Goal: Task Accomplishment & Management: Manage account settings

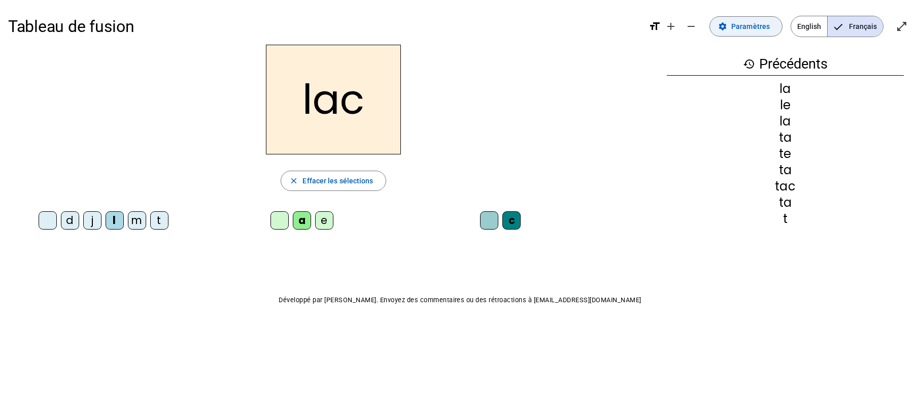
click at [754, 30] on span "Paramètres" at bounding box center [751, 26] width 39 height 12
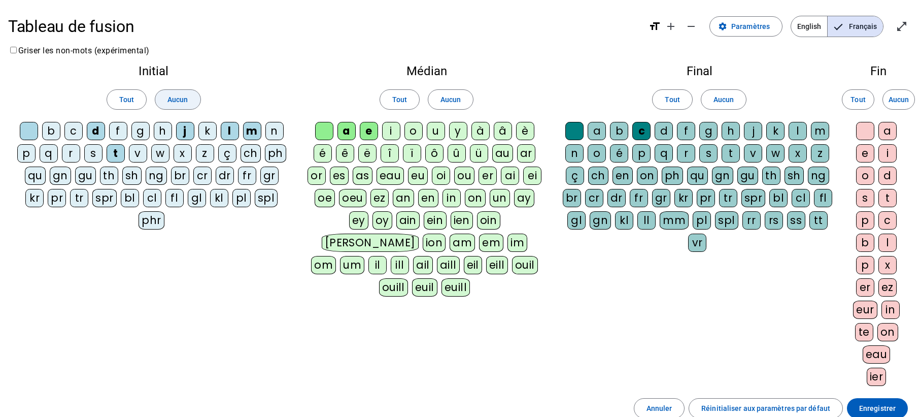
click at [183, 96] on span "Aucun" at bounding box center [178, 99] width 20 height 12
click at [440, 104] on span at bounding box center [450, 99] width 45 height 24
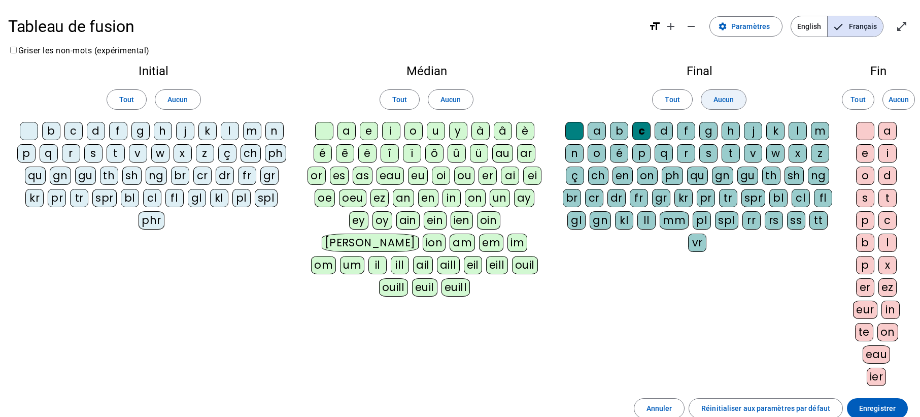
click at [715, 106] on span at bounding box center [724, 99] width 45 height 24
click at [97, 153] on div "s" at bounding box center [93, 153] width 18 height 18
click at [137, 153] on div "v" at bounding box center [138, 153] width 18 height 18
click at [28, 156] on div "p" at bounding box center [26, 153] width 18 height 18
click at [96, 130] on div "d" at bounding box center [96, 131] width 18 height 18
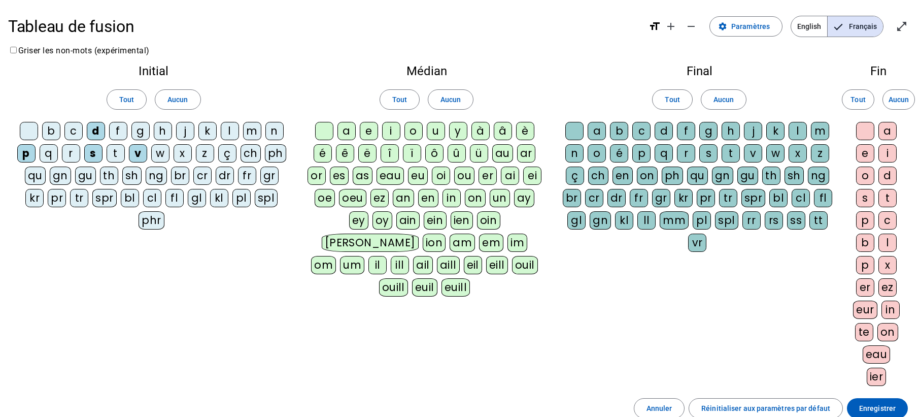
click at [114, 152] on div "t" at bounding box center [116, 153] width 18 height 18
click at [71, 150] on div "r" at bounding box center [71, 153] width 18 height 18
click at [230, 133] on div "l" at bounding box center [230, 131] width 18 height 18
click at [119, 129] on div "f" at bounding box center [118, 131] width 18 height 18
click at [250, 131] on div "m" at bounding box center [252, 131] width 18 height 18
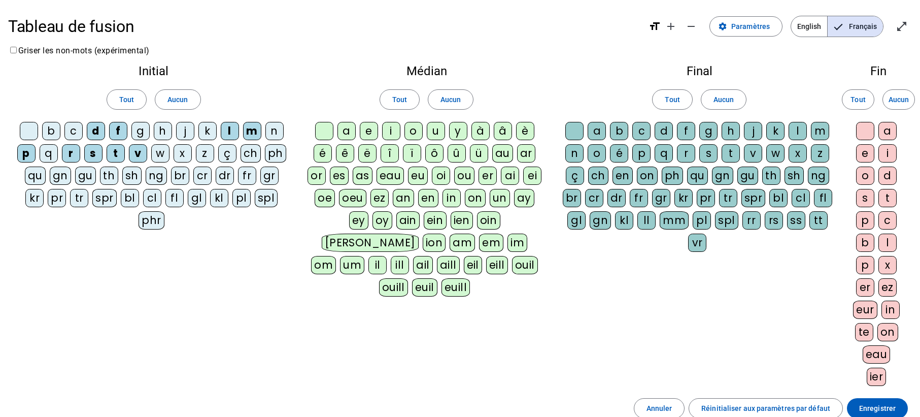
click at [445, 177] on div "oi" at bounding box center [441, 176] width 18 height 18
click at [691, 152] on div "r" at bounding box center [686, 153] width 18 height 18
click at [705, 153] on div "s" at bounding box center [709, 153] width 18 height 18
click at [576, 130] on div at bounding box center [575, 131] width 18 height 18
click at [323, 135] on div at bounding box center [324, 131] width 18 height 18
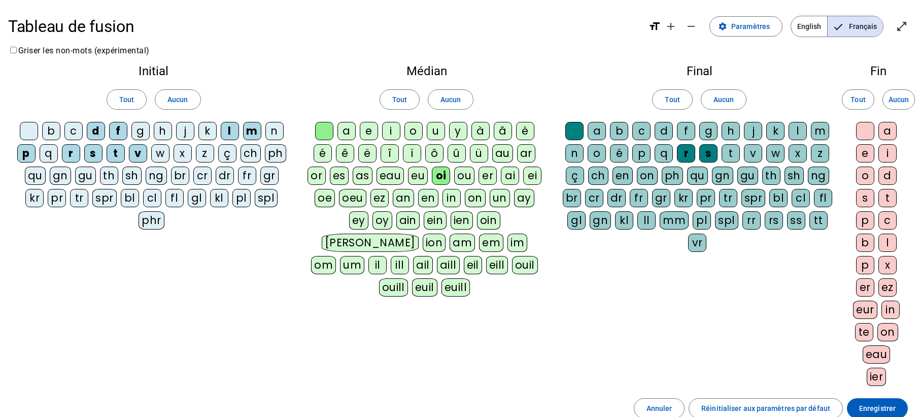
click at [29, 130] on div at bounding box center [29, 131] width 18 height 18
click at [876, 408] on span "Enregistrer" at bounding box center [878, 408] width 37 height 12
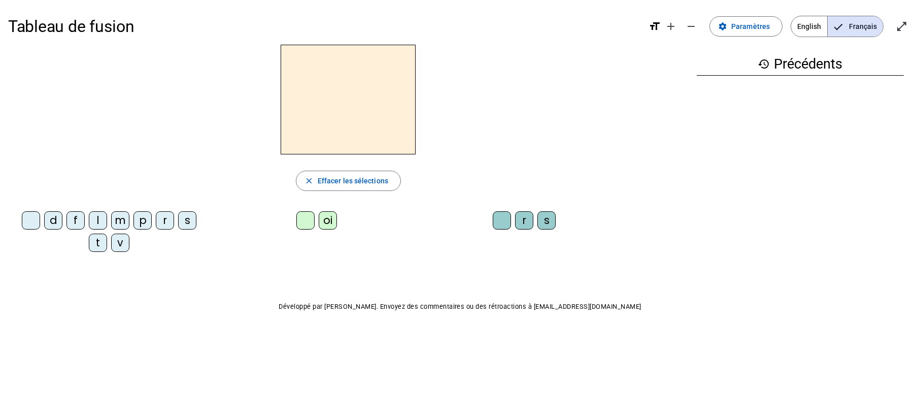
click at [191, 222] on div "s" at bounding box center [187, 220] width 18 height 18
click at [331, 227] on div "oi" at bounding box center [328, 220] width 18 height 18
click at [526, 224] on div "r" at bounding box center [524, 220] width 18 height 18
click at [550, 221] on div "s" at bounding box center [547, 220] width 18 height 18
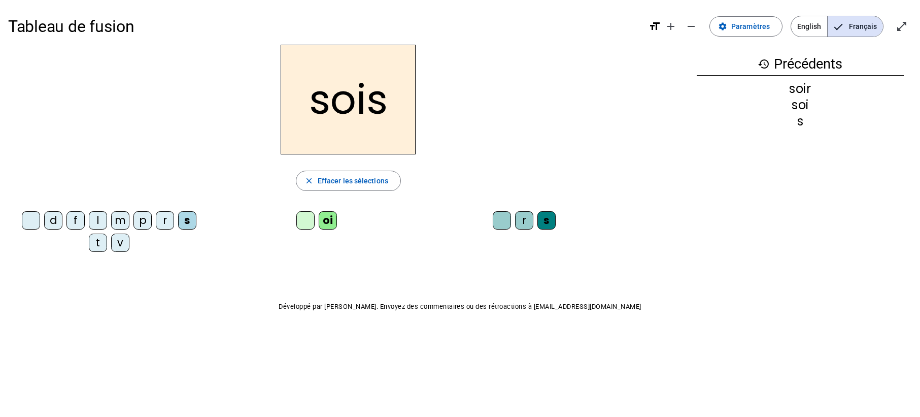
click at [118, 245] on div "v" at bounding box center [120, 243] width 18 height 18
click at [141, 222] on div "p" at bounding box center [143, 220] width 18 height 18
click at [55, 223] on div "d" at bounding box center [53, 220] width 18 height 18
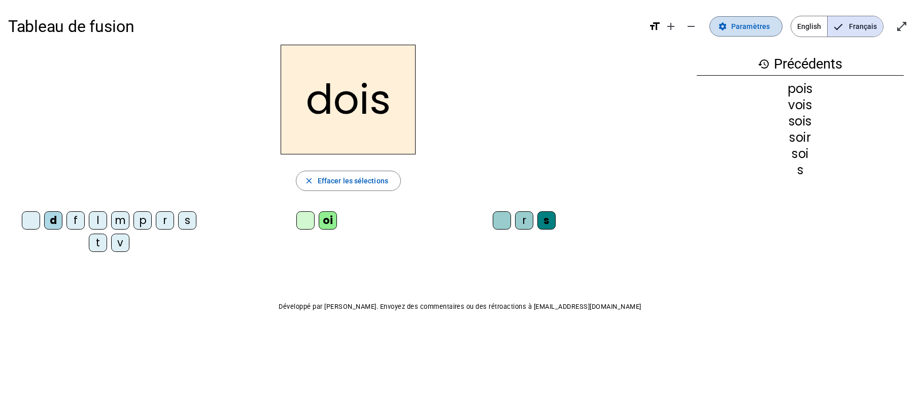
click at [750, 32] on span "Paramètres" at bounding box center [751, 26] width 39 height 12
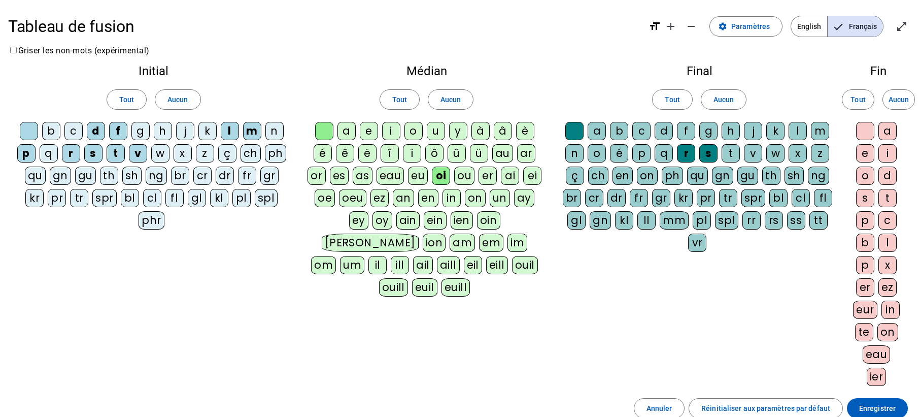
click at [57, 132] on div "b" at bounding box center [51, 131] width 18 height 18
click at [868, 401] on span at bounding box center [877, 408] width 61 height 24
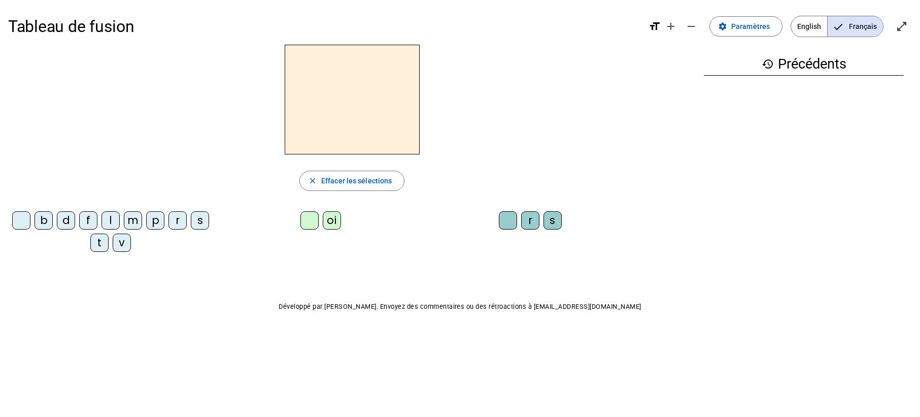
click at [37, 220] on div "b" at bounding box center [44, 220] width 18 height 18
click at [139, 224] on div "m" at bounding box center [133, 220] width 18 height 18
click at [335, 222] on div "oi" at bounding box center [332, 220] width 18 height 18
click at [560, 219] on div "s" at bounding box center [553, 220] width 18 height 18
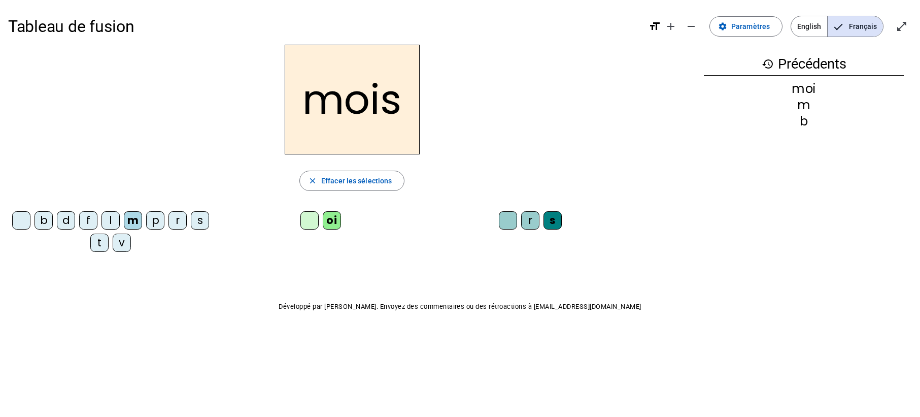
click at [507, 223] on div at bounding box center [508, 220] width 18 height 18
